Goal: Transaction & Acquisition: Download file/media

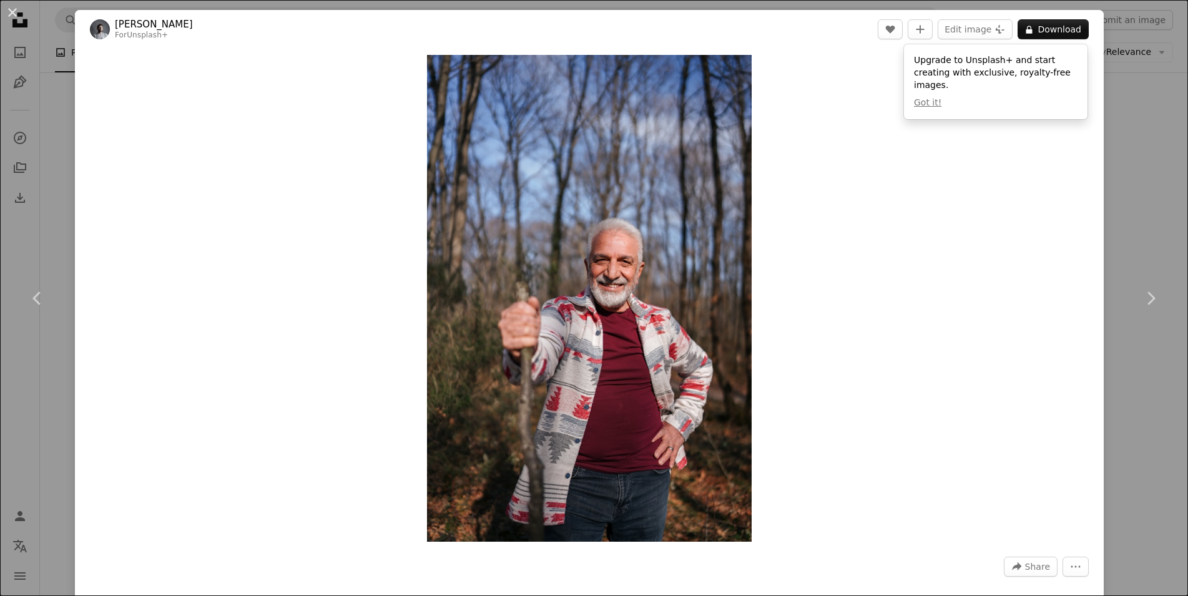
scroll to position [11328, 0]
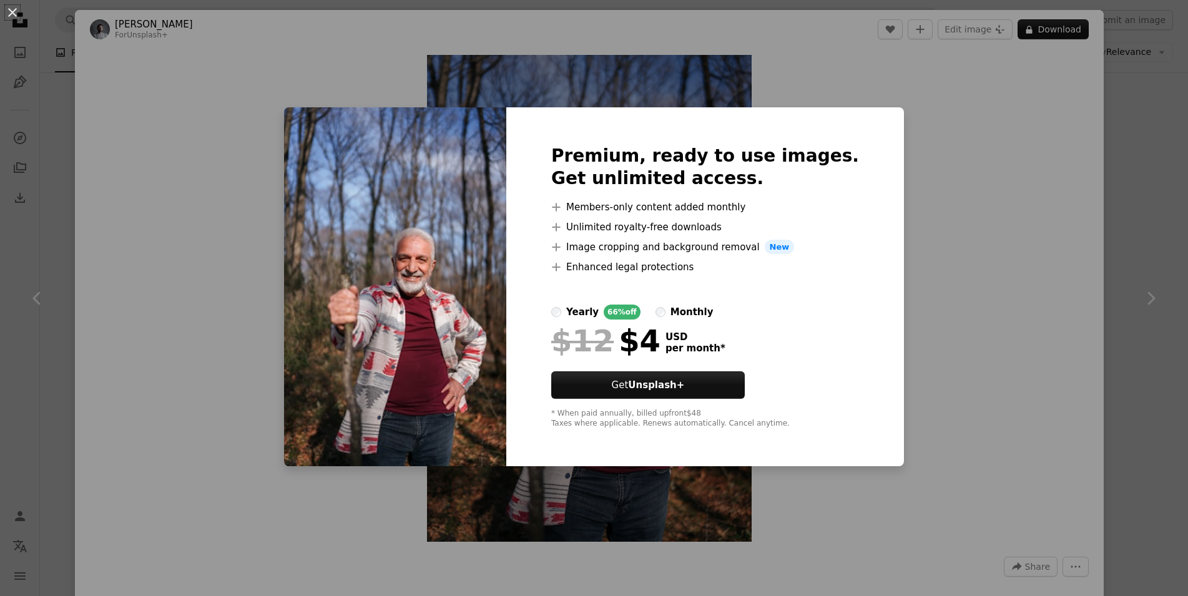
click at [1141, 107] on div "An X shape Premium, ready to use images. Get unlimited access. A plus sign Memb…" at bounding box center [594, 298] width 1188 height 596
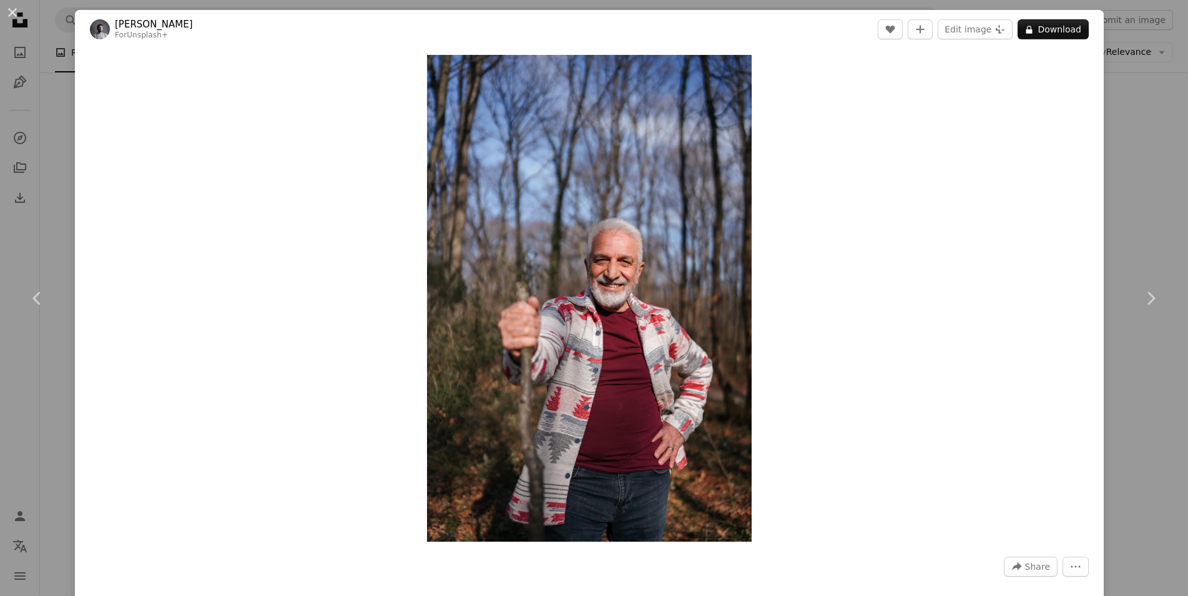
click at [1141, 107] on div "An X shape Chevron left Chevron right Yunus Tuğ For Unsplash+ A heart A plus si…" at bounding box center [594, 298] width 1188 height 596
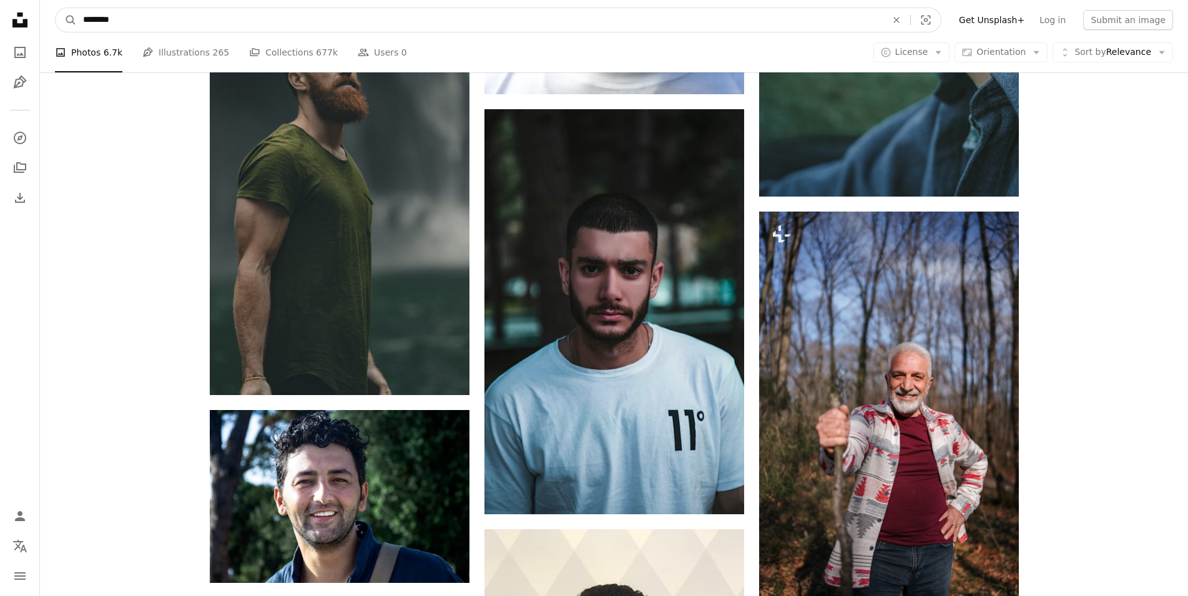
click at [84, 21] on input "********" at bounding box center [480, 20] width 806 height 24
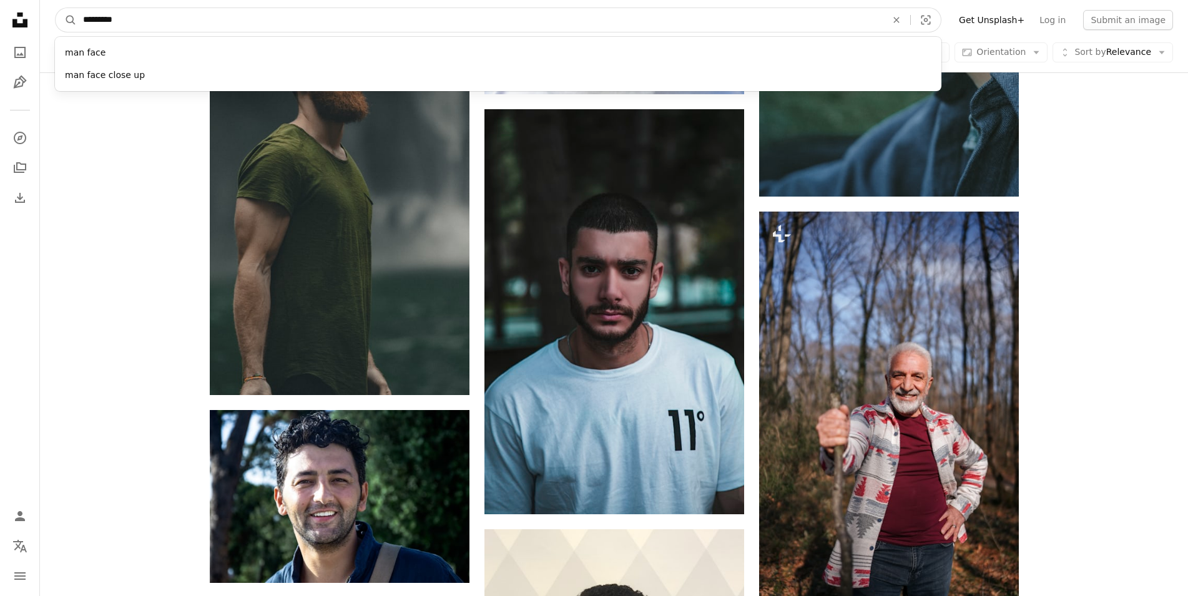
type input "**********"
click button "A magnifying glass" at bounding box center [66, 20] width 21 height 24
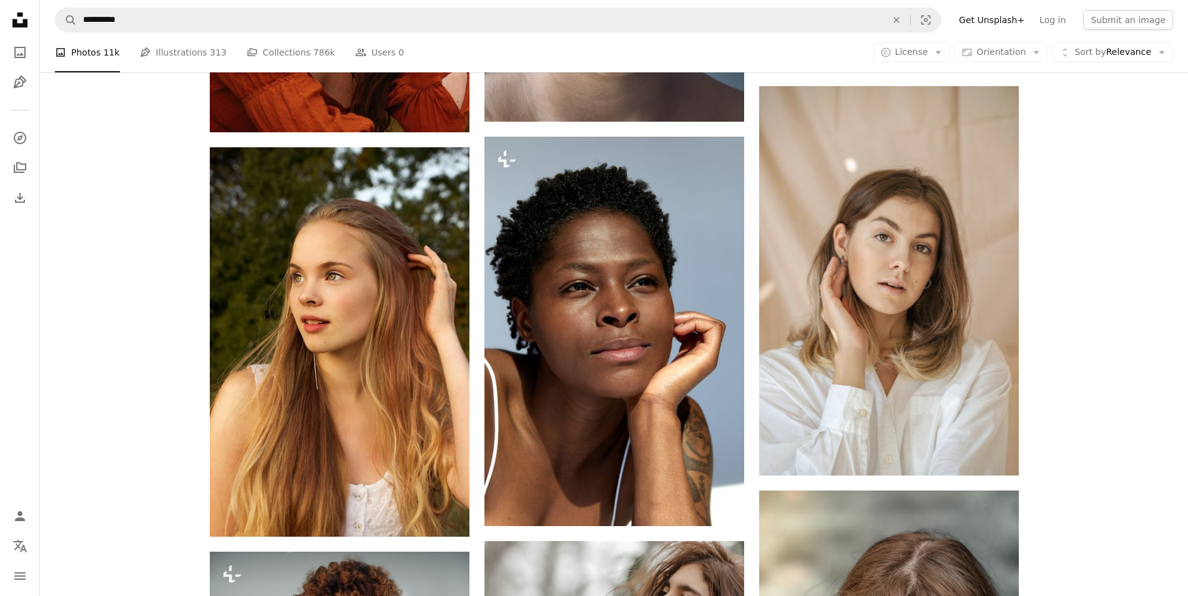
scroll to position [7007, 0]
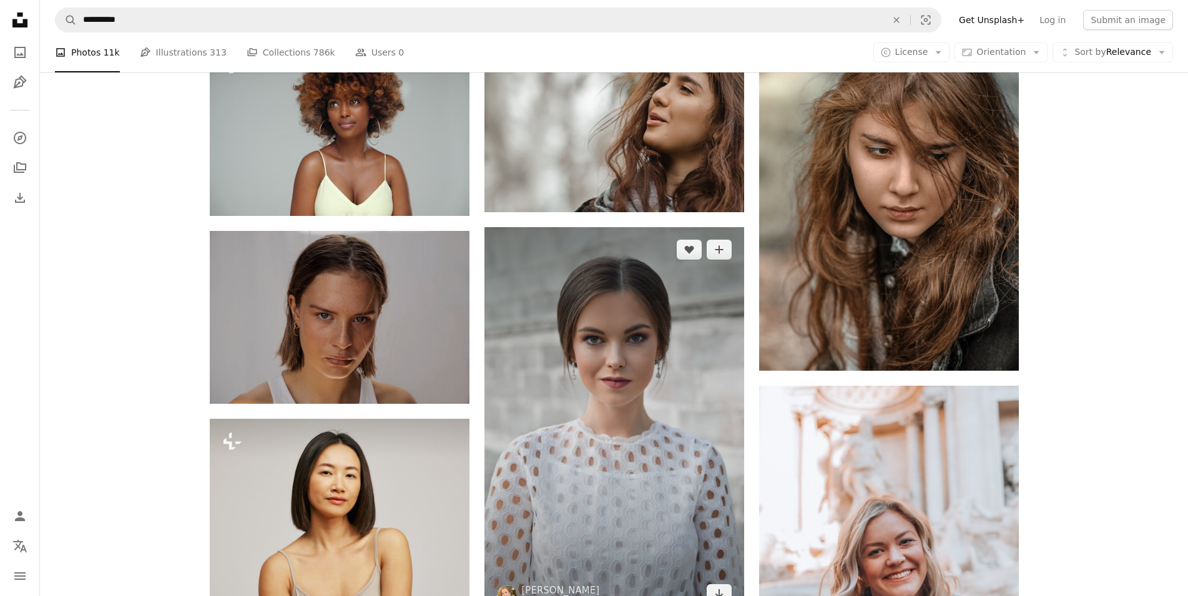
click at [569, 349] on img at bounding box center [615, 422] width 260 height 390
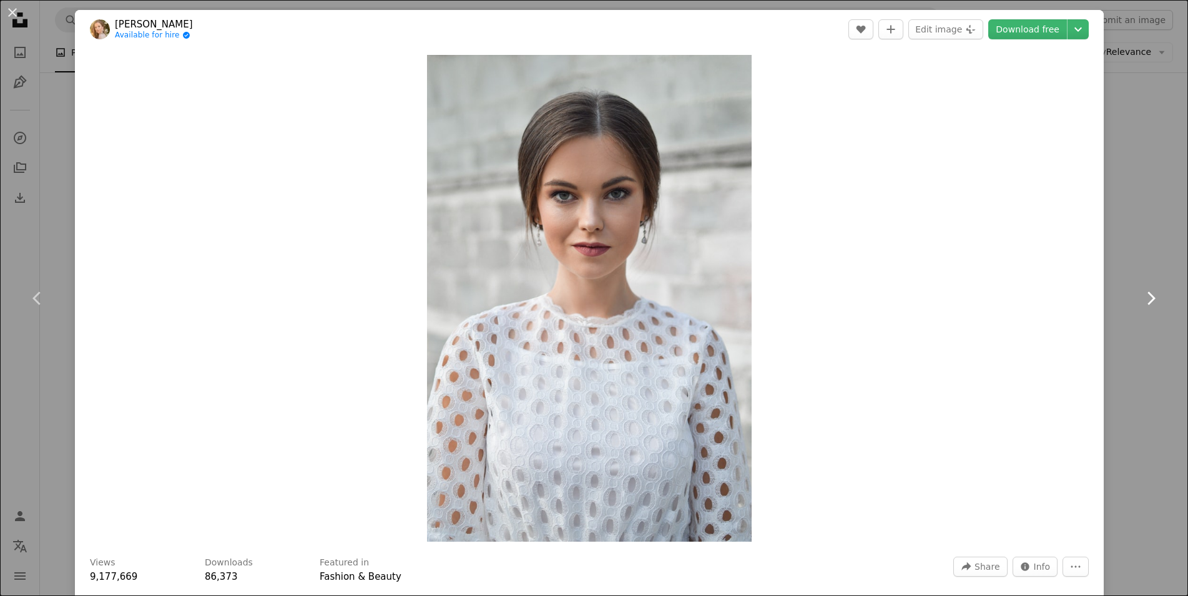
click at [1137, 239] on link "Chevron right" at bounding box center [1151, 299] width 75 height 120
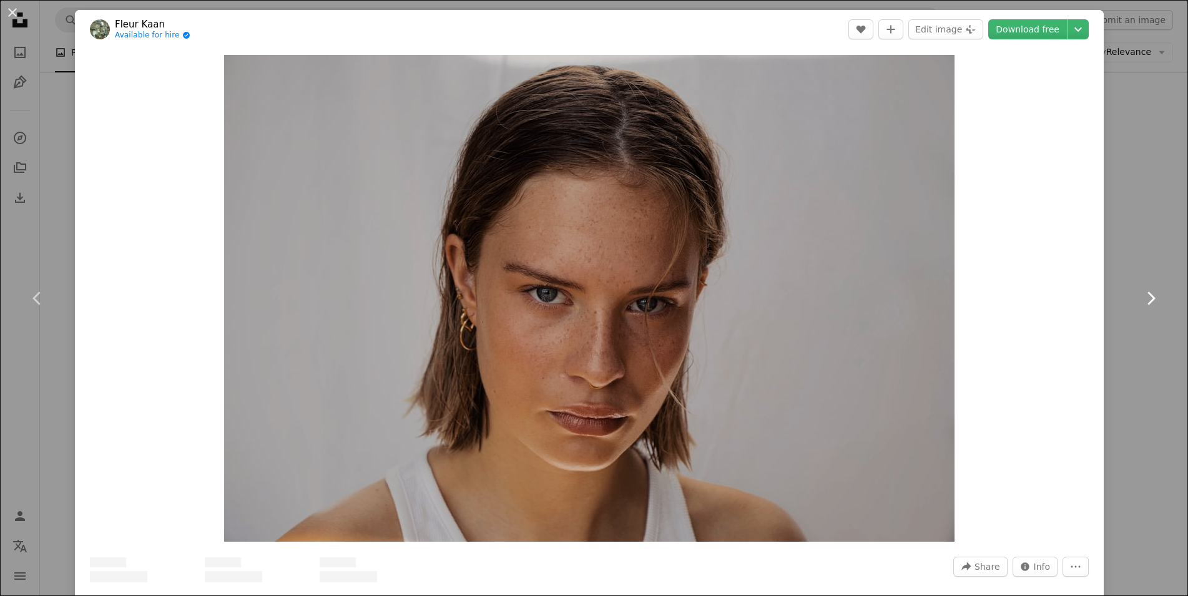
click at [1122, 291] on link "Chevron right" at bounding box center [1151, 299] width 75 height 120
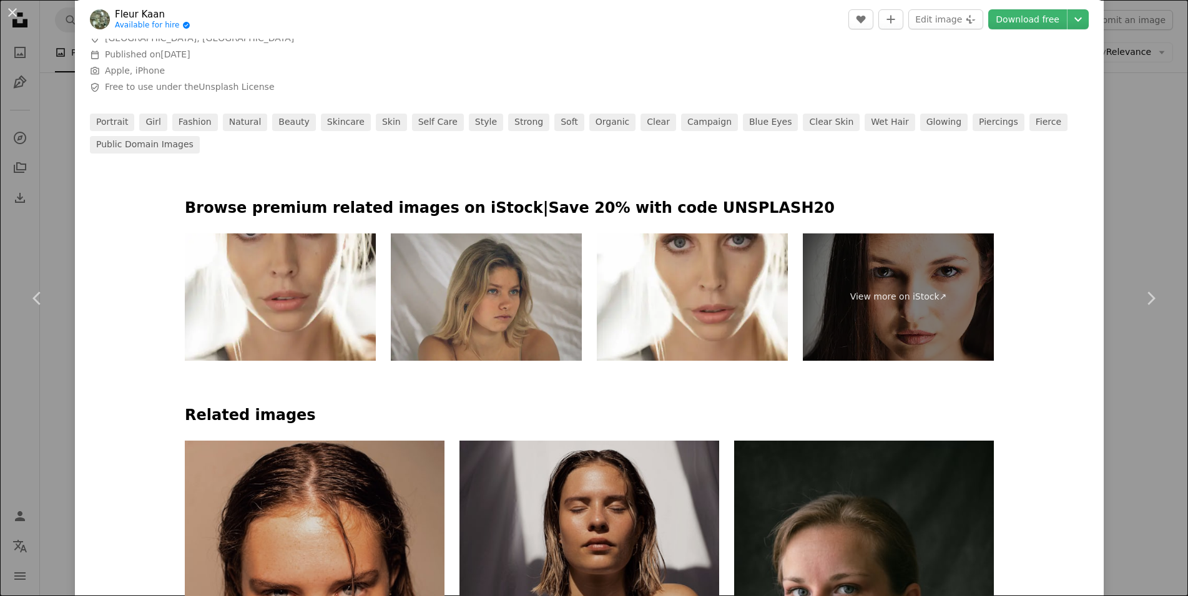
click at [1130, 428] on div "An X shape Chevron left Chevron right Fleur Kaan Available for hire A checkmark…" at bounding box center [594, 298] width 1188 height 596
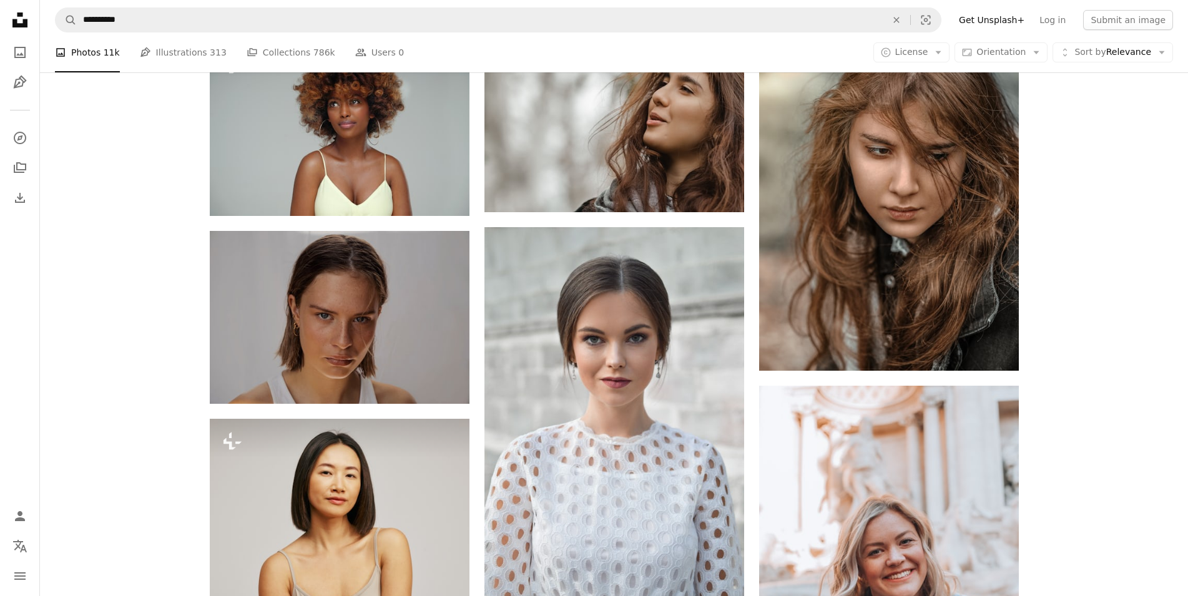
scroll to position [7262, 0]
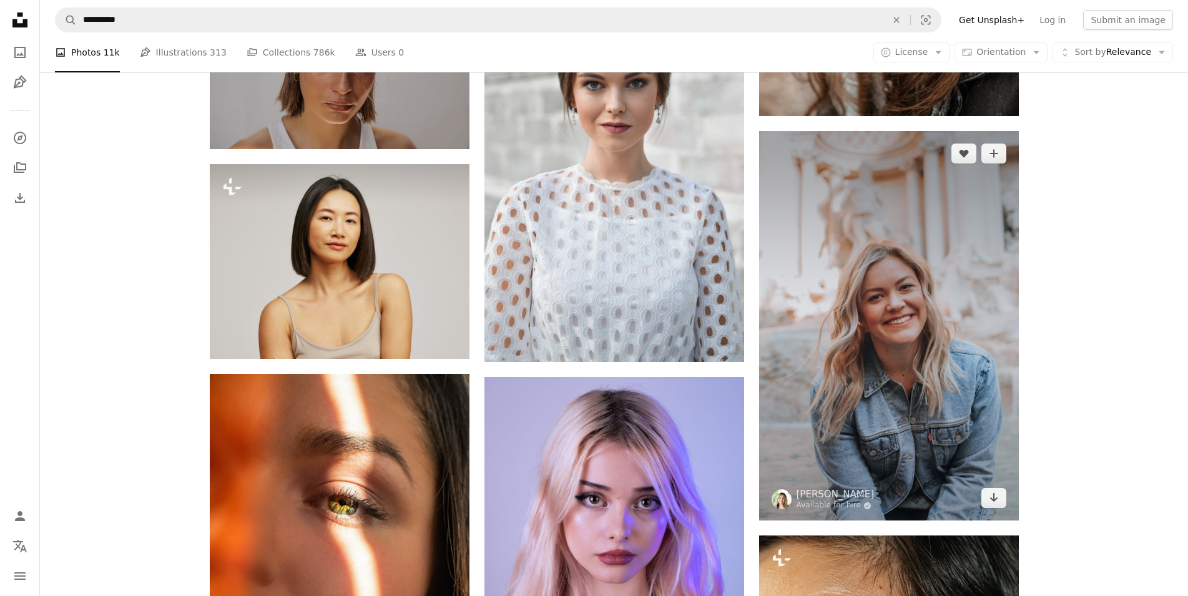
click at [926, 360] on img at bounding box center [889, 326] width 260 height 390
click at [898, 315] on img at bounding box center [889, 326] width 260 height 390
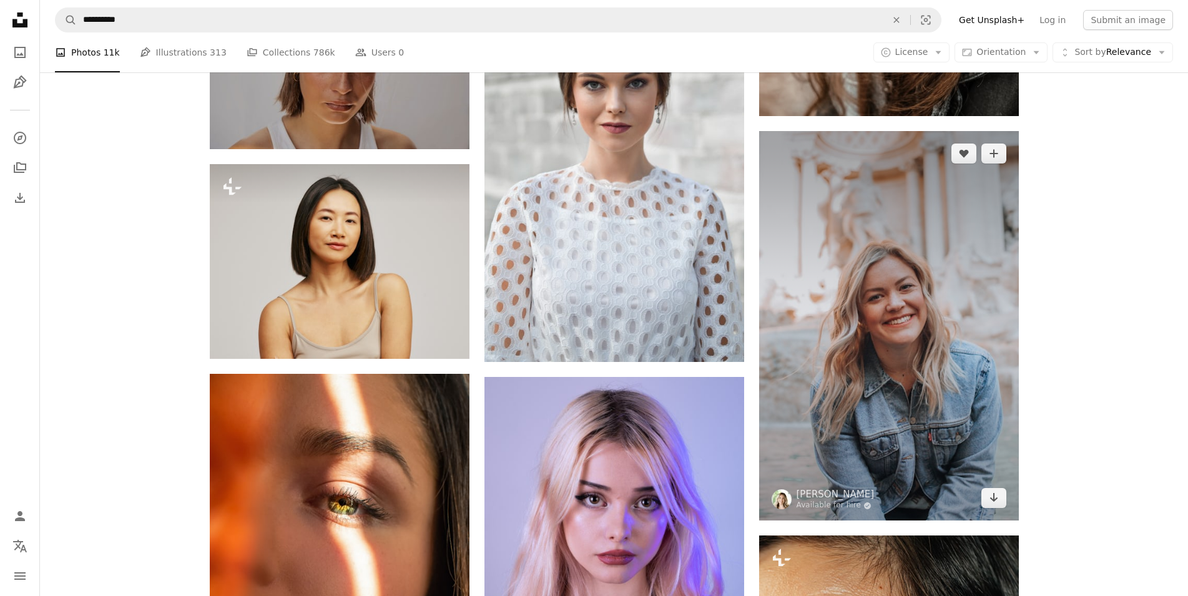
click at [911, 278] on img at bounding box center [889, 326] width 260 height 390
click at [992, 501] on icon "Arrow pointing down" at bounding box center [994, 497] width 10 height 15
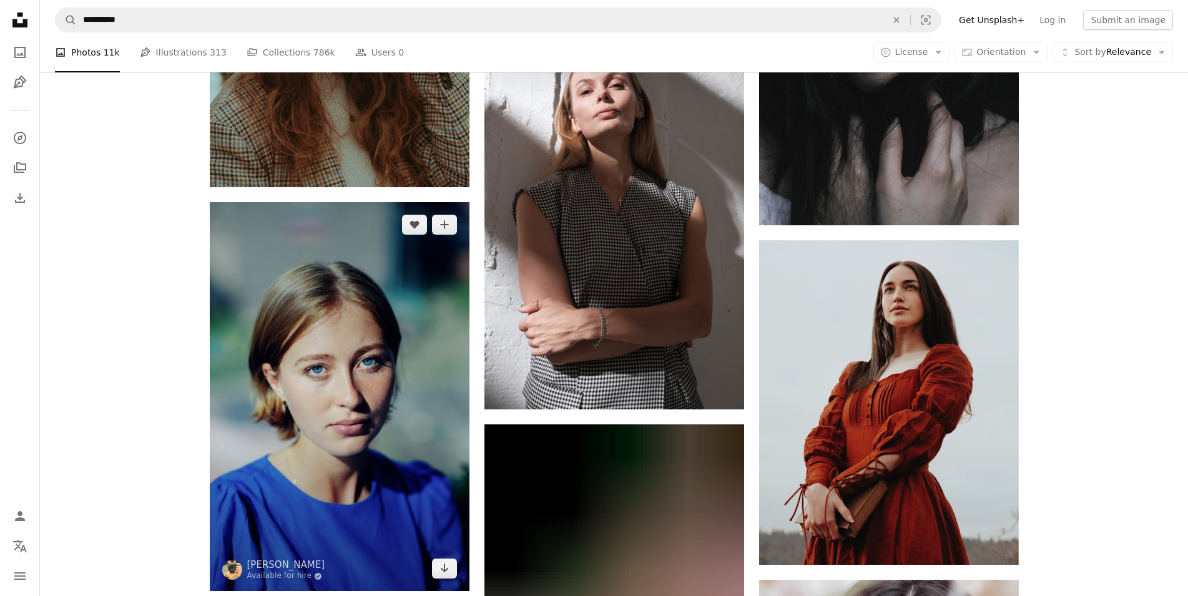
scroll to position [17709, 0]
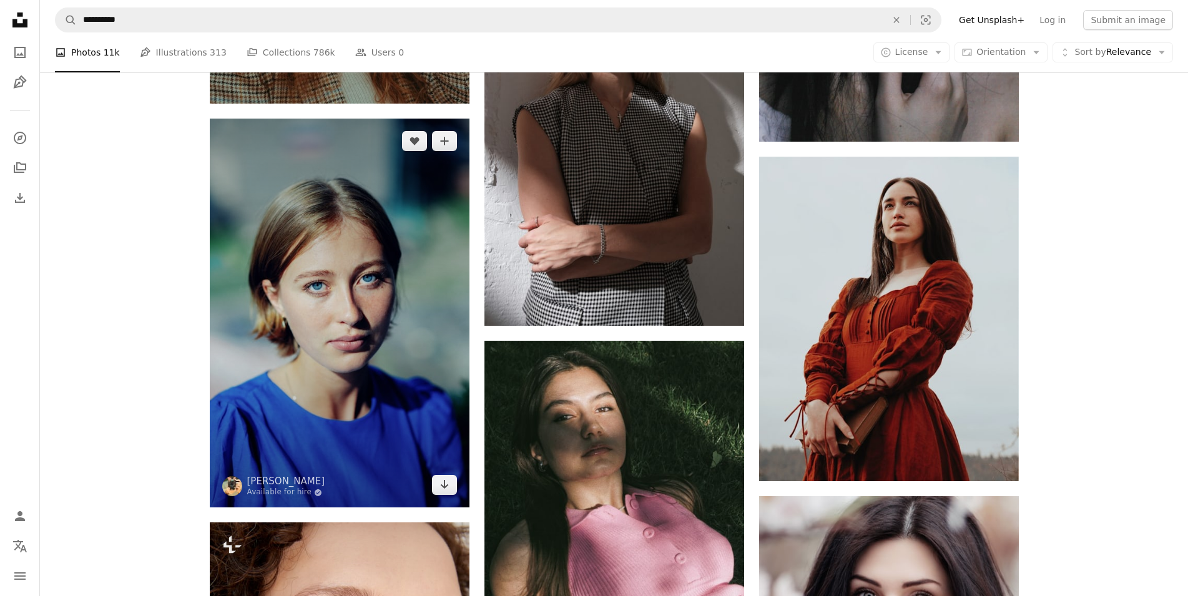
click at [365, 369] on img at bounding box center [340, 313] width 260 height 389
click at [442, 487] on icon "Download" at bounding box center [444, 484] width 8 height 9
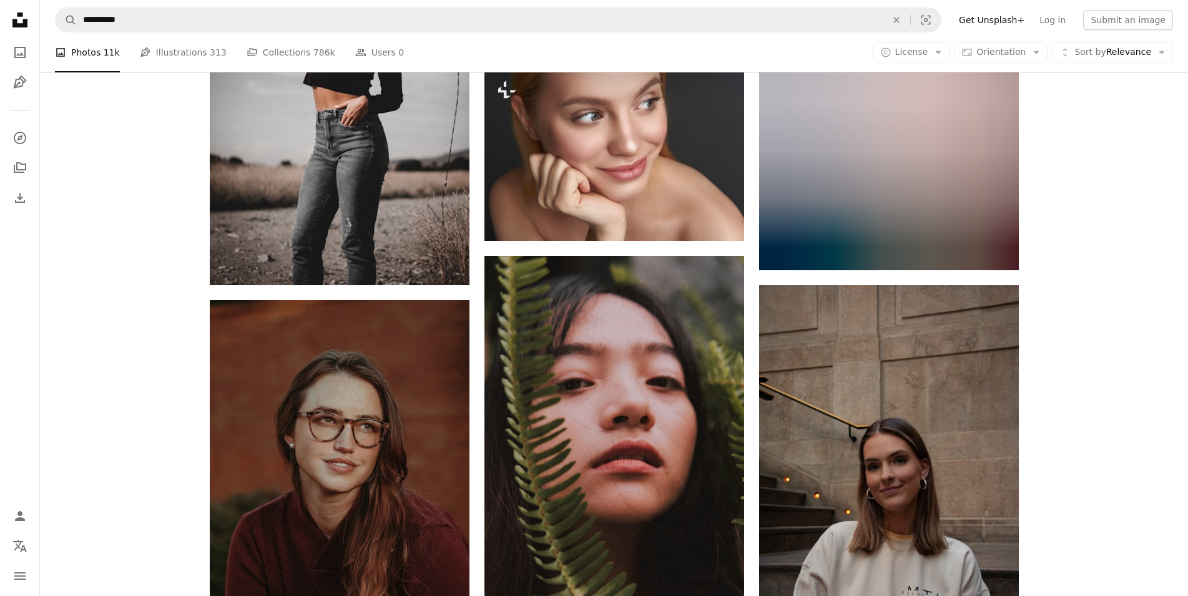
scroll to position [20194, 0]
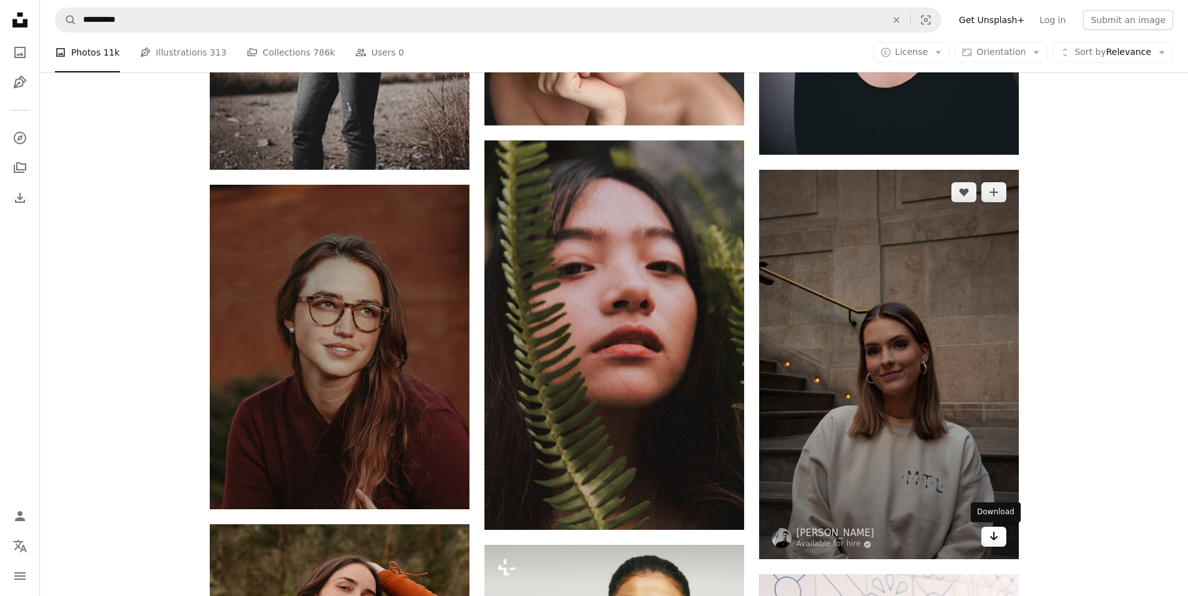
click at [1000, 541] on link "Arrow pointing down" at bounding box center [994, 537] width 25 height 20
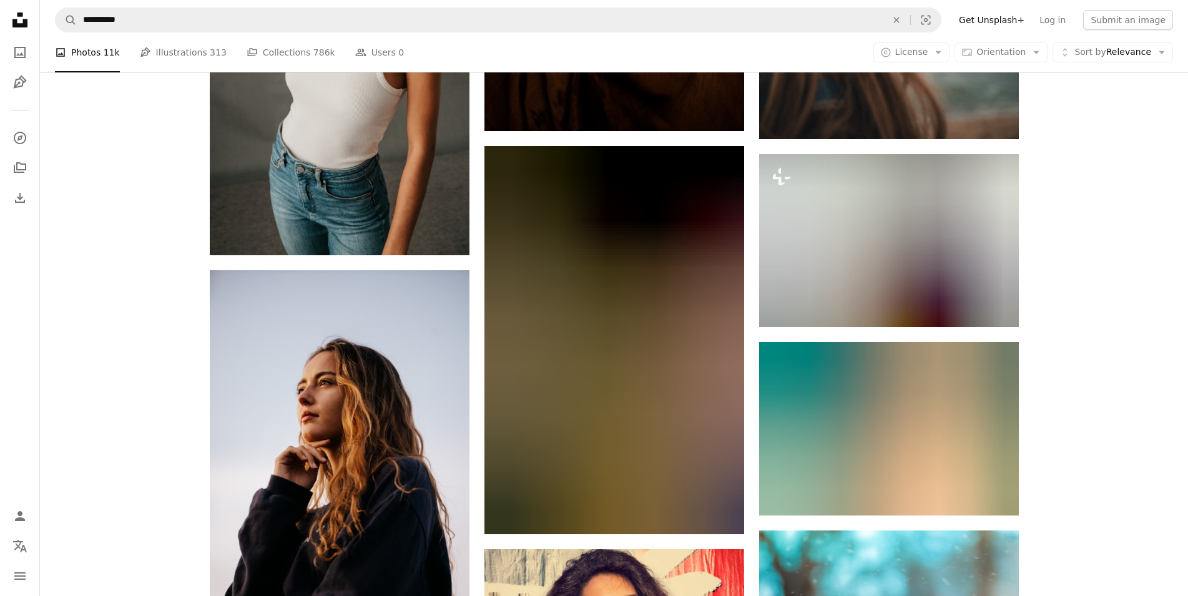
scroll to position [21149, 0]
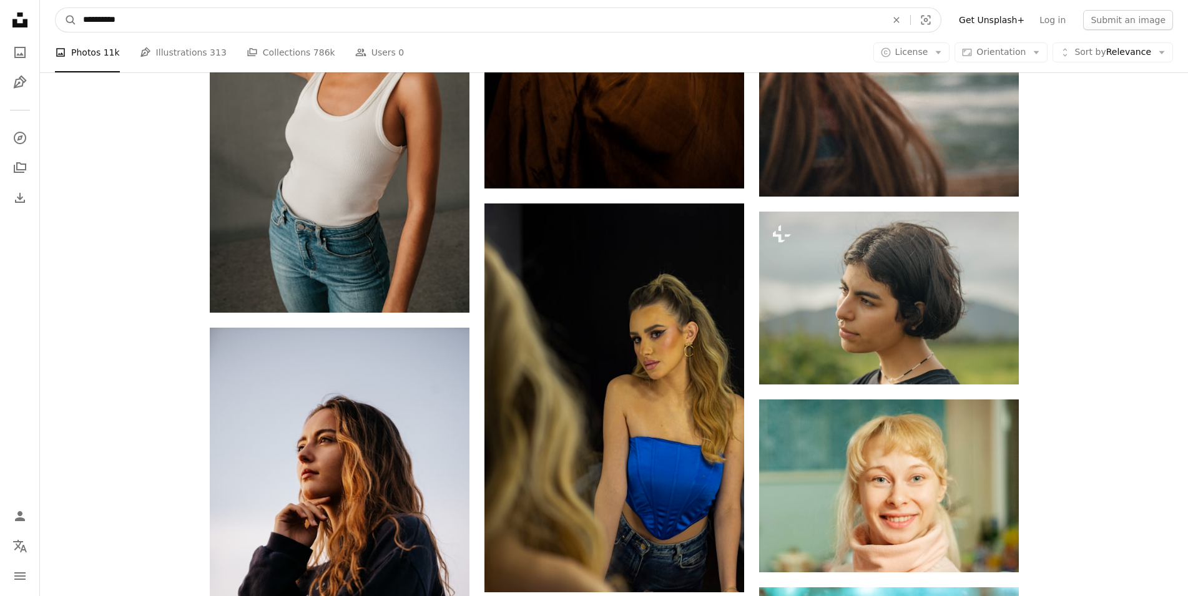
click at [96, 19] on input "**********" at bounding box center [480, 20] width 806 height 24
type input "********"
click at [56, 8] on button "A magnifying glass" at bounding box center [66, 20] width 21 height 24
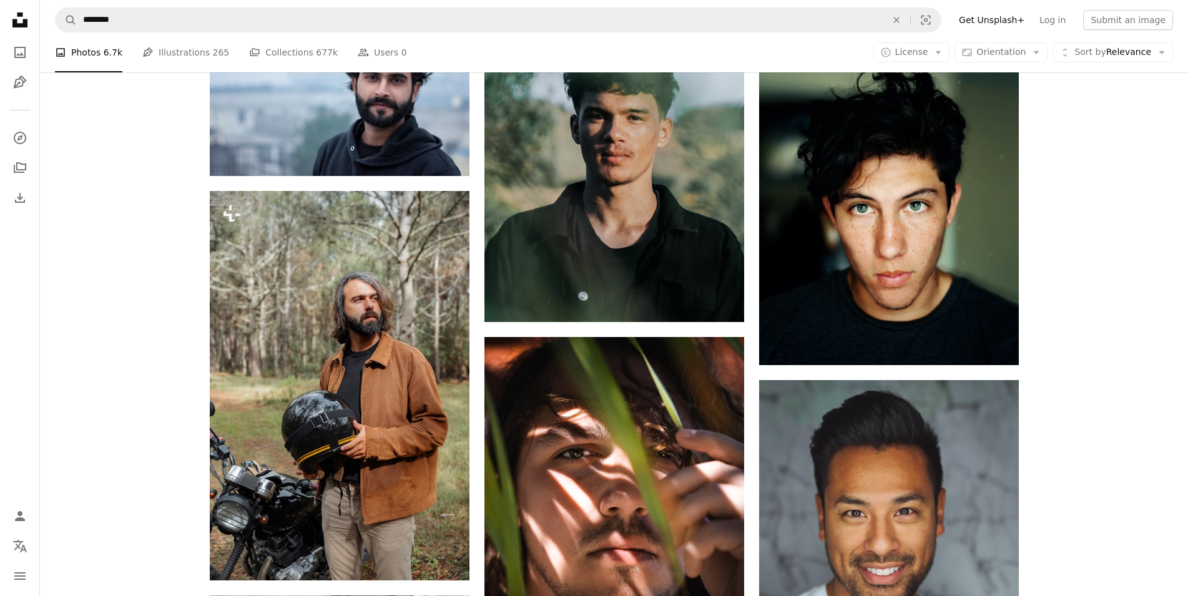
scroll to position [6370, 0]
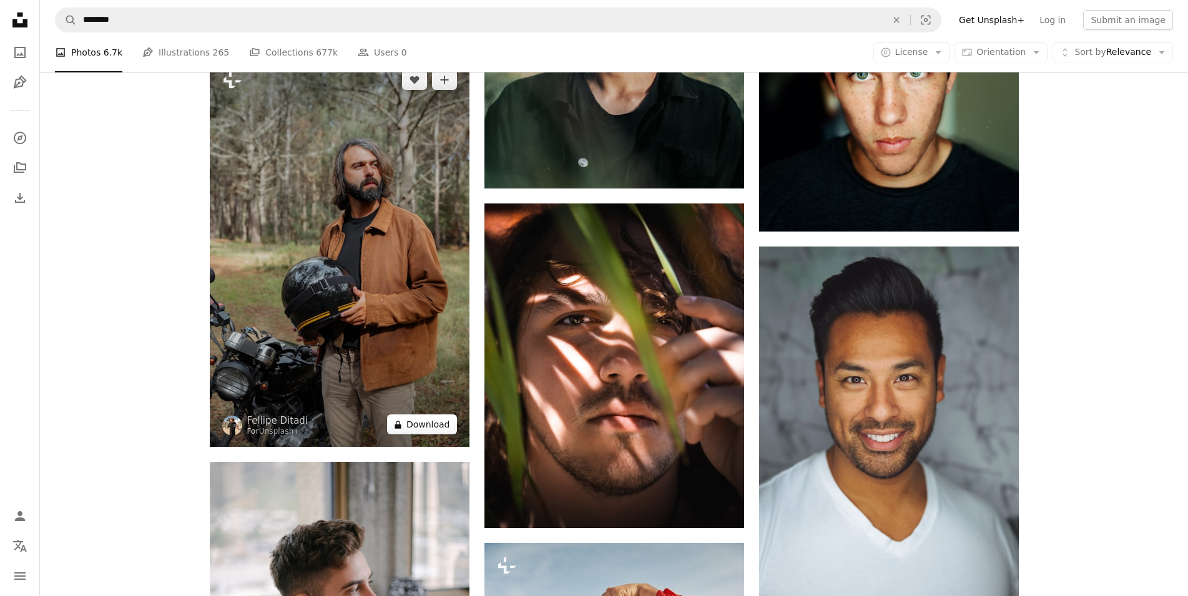
click at [427, 430] on button "A lock Download" at bounding box center [422, 425] width 70 height 20
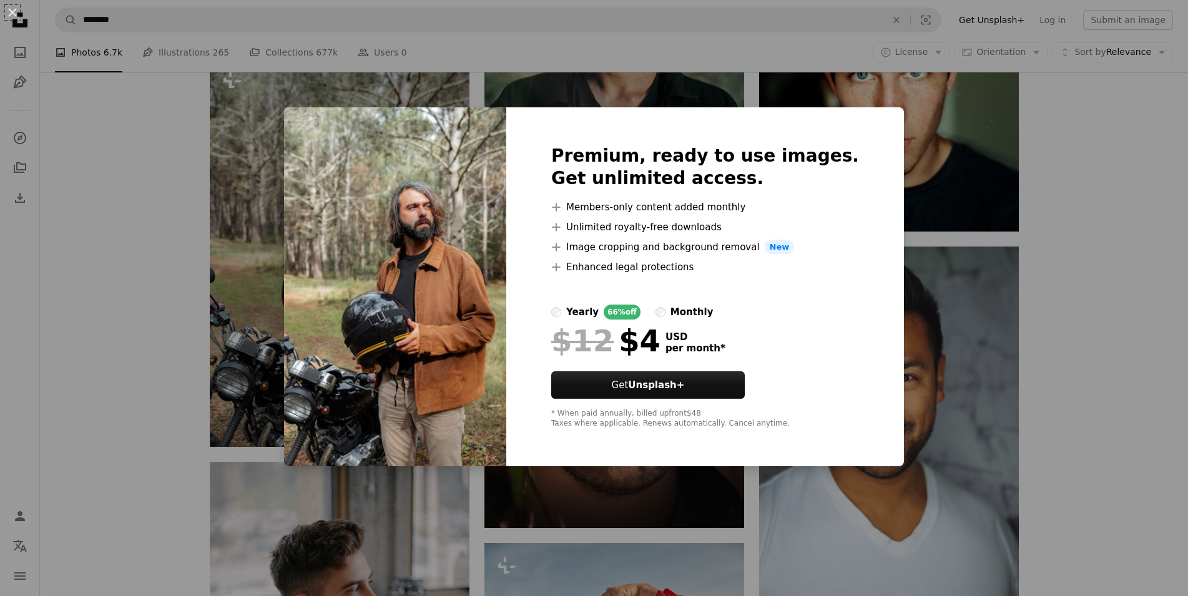
click at [882, 366] on div "An X shape Premium, ready to use images. Get unlimited access. A plus sign Memb…" at bounding box center [594, 298] width 1188 height 596
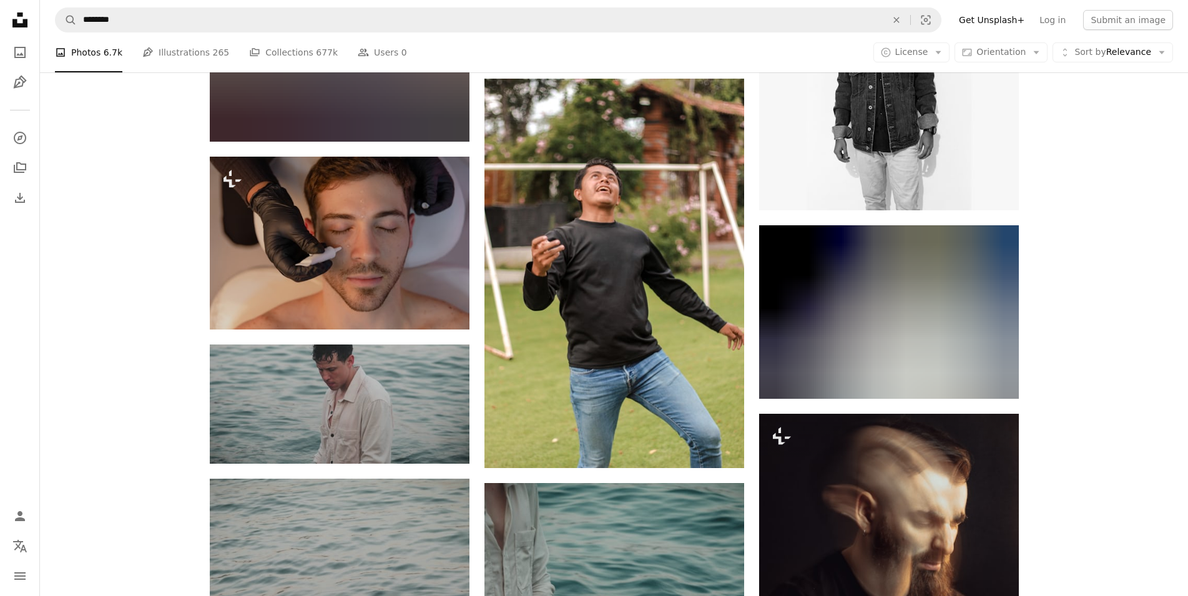
scroll to position [19047, 0]
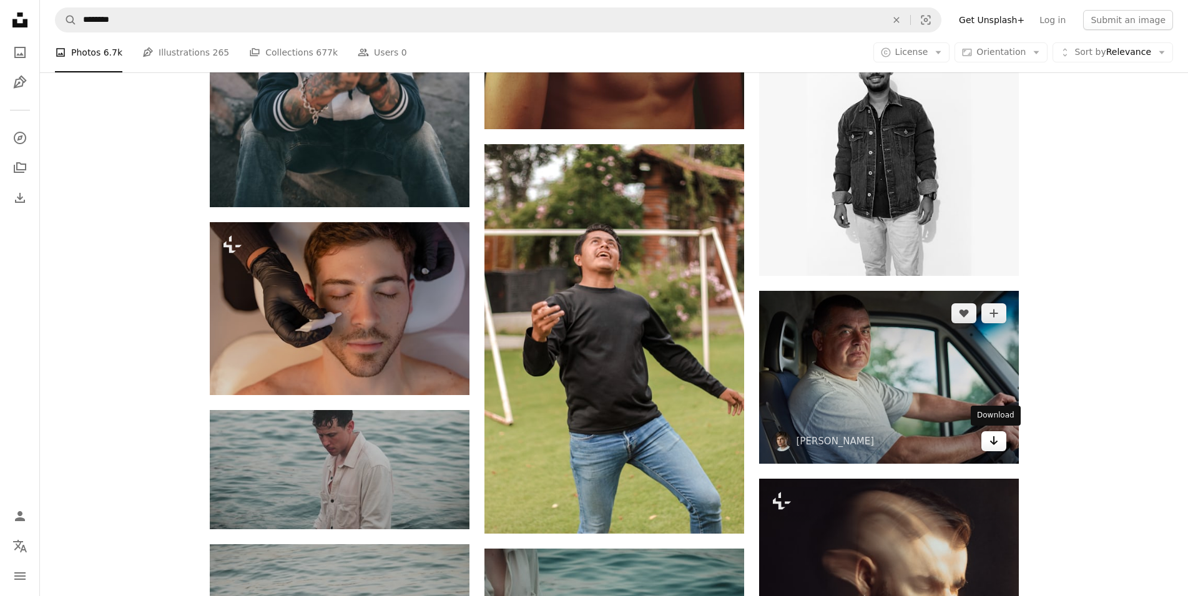
click at [994, 443] on icon "Download" at bounding box center [994, 441] width 8 height 9
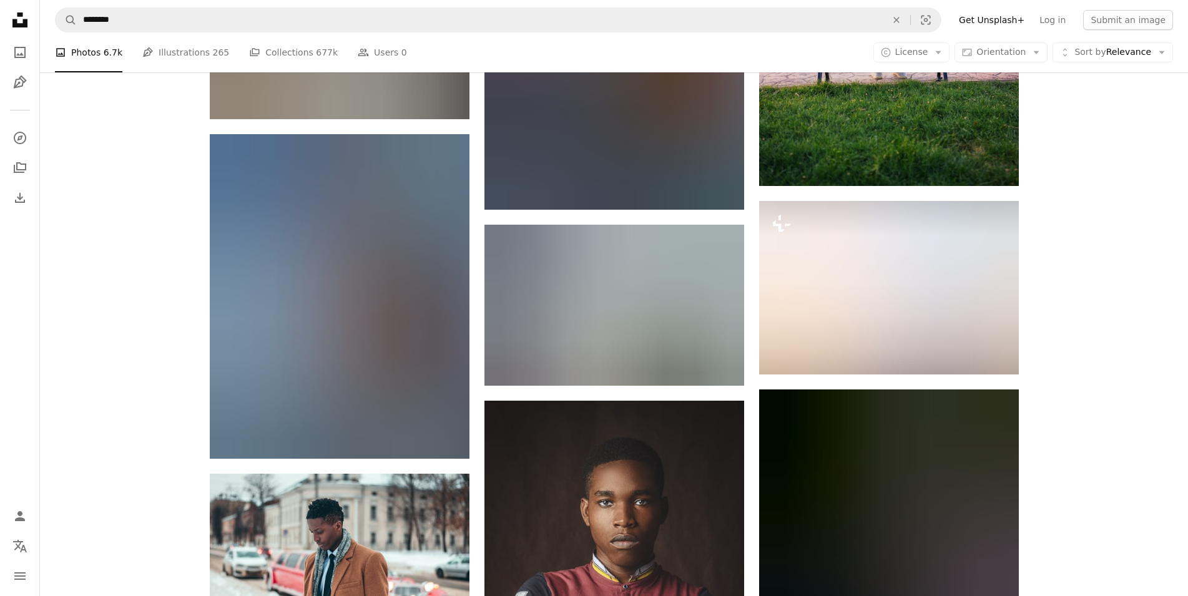
scroll to position [22869, 0]
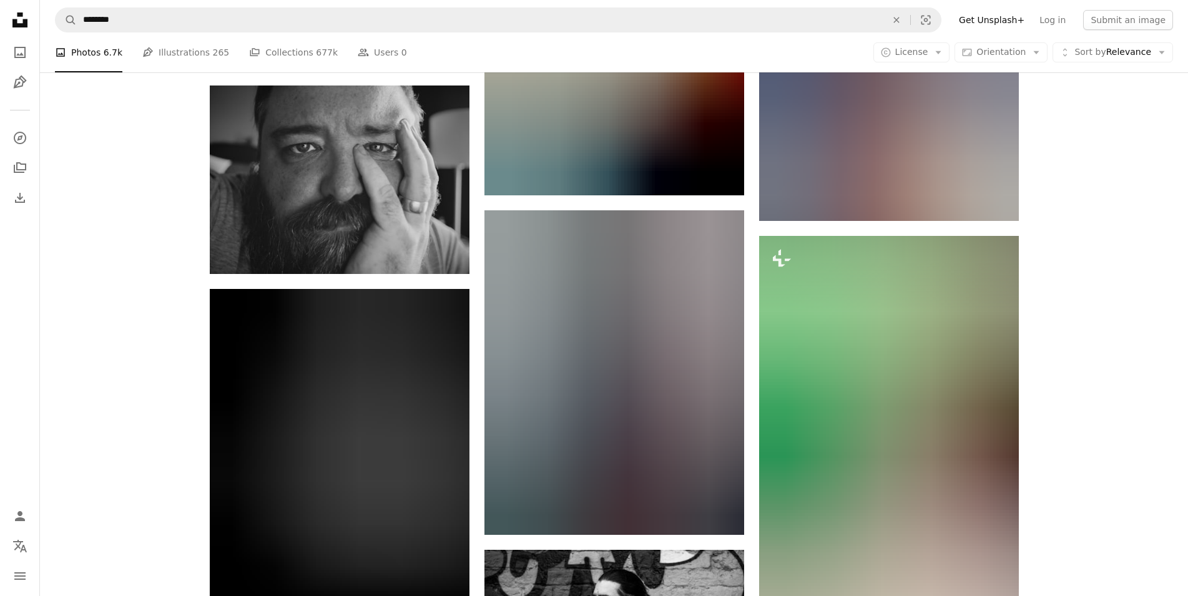
scroll to position [30259, 0]
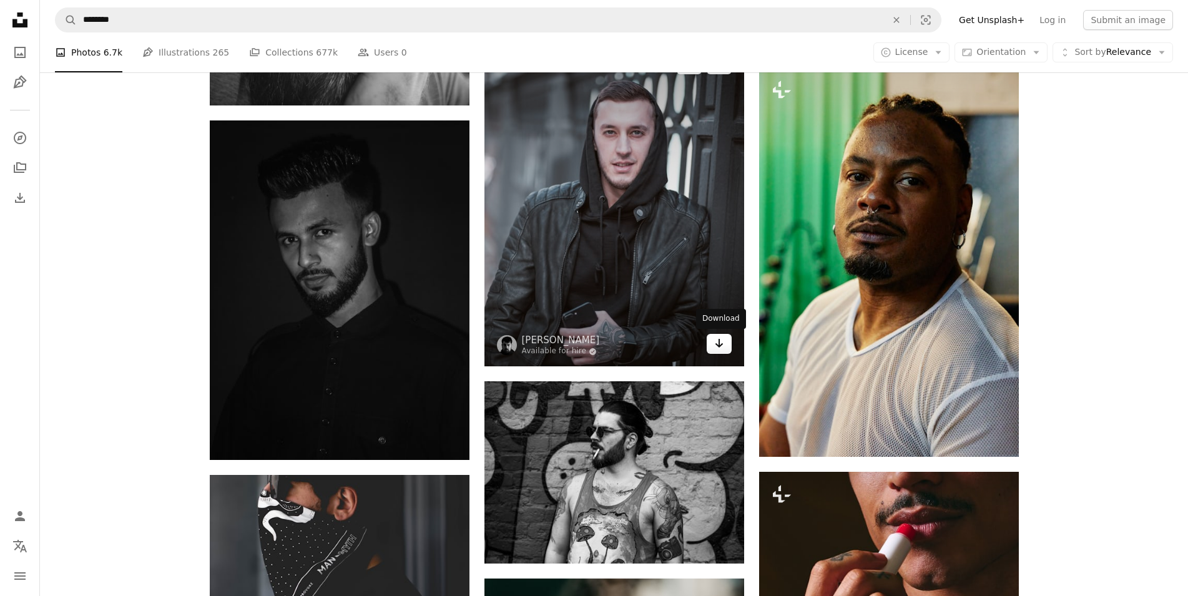
click at [723, 346] on icon "Arrow pointing down" at bounding box center [719, 343] width 10 height 15
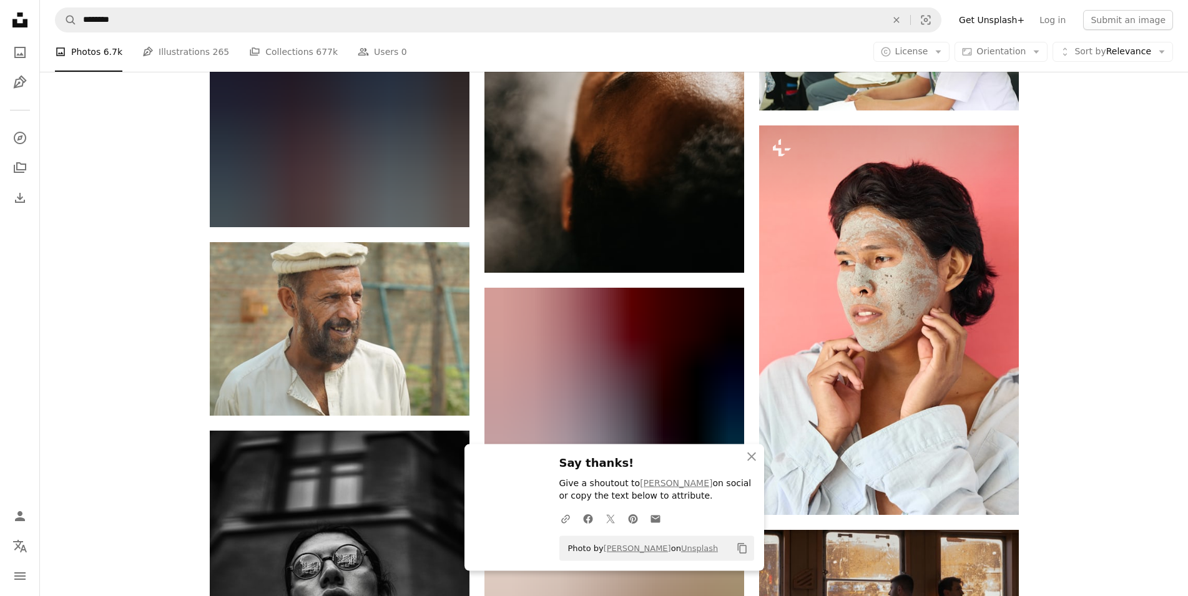
scroll to position [30832, 0]
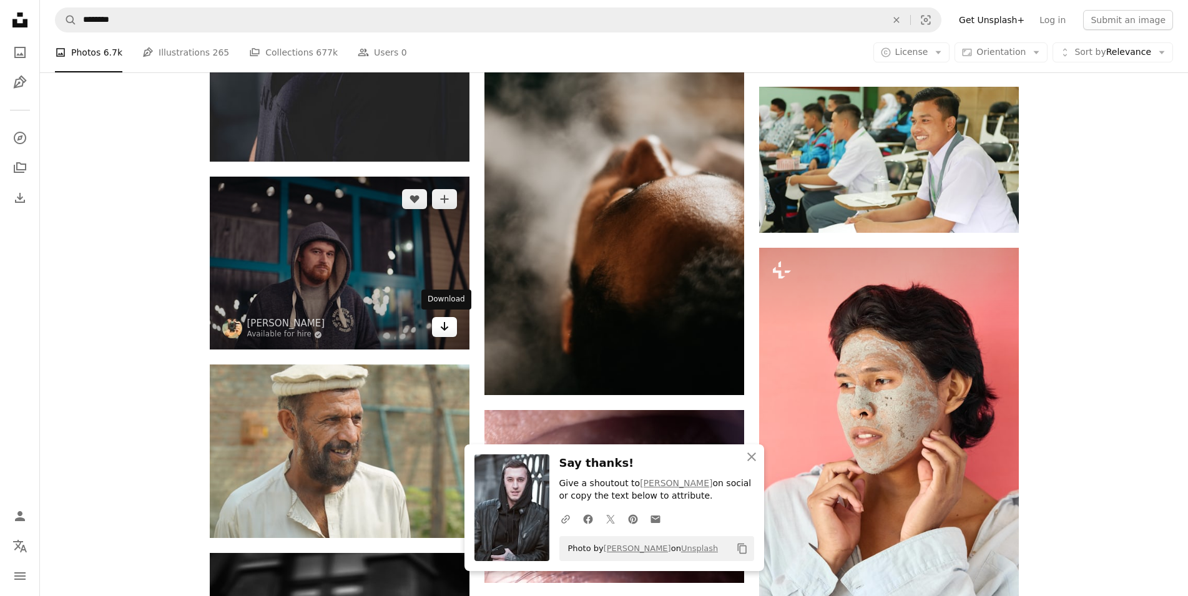
click at [445, 329] on icon "Arrow pointing down" at bounding box center [445, 326] width 10 height 15
